Goal: Book appointment/travel/reservation

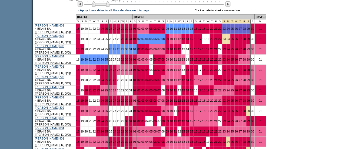
scroll to position [314, 0]
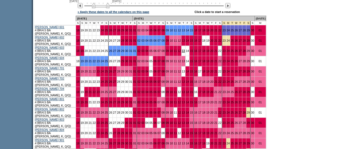
click at [182, 50] on link "13" at bounding box center [183, 50] width 3 height 3
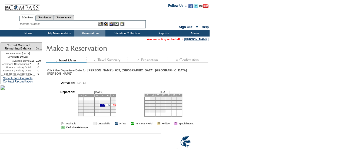
click at [113, 104] on link "15" at bounding box center [114, 105] width 3 height 3
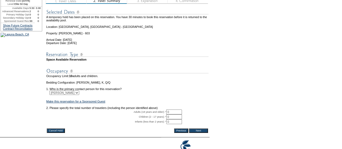
scroll to position [86, 0]
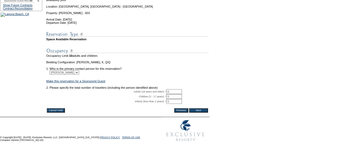
click at [172, 94] on input "0" at bounding box center [174, 91] width 16 height 5
type input "4"
click at [198, 113] on input "Next" at bounding box center [198, 110] width 19 height 4
